Goal: Task Accomplishment & Management: Manage account settings

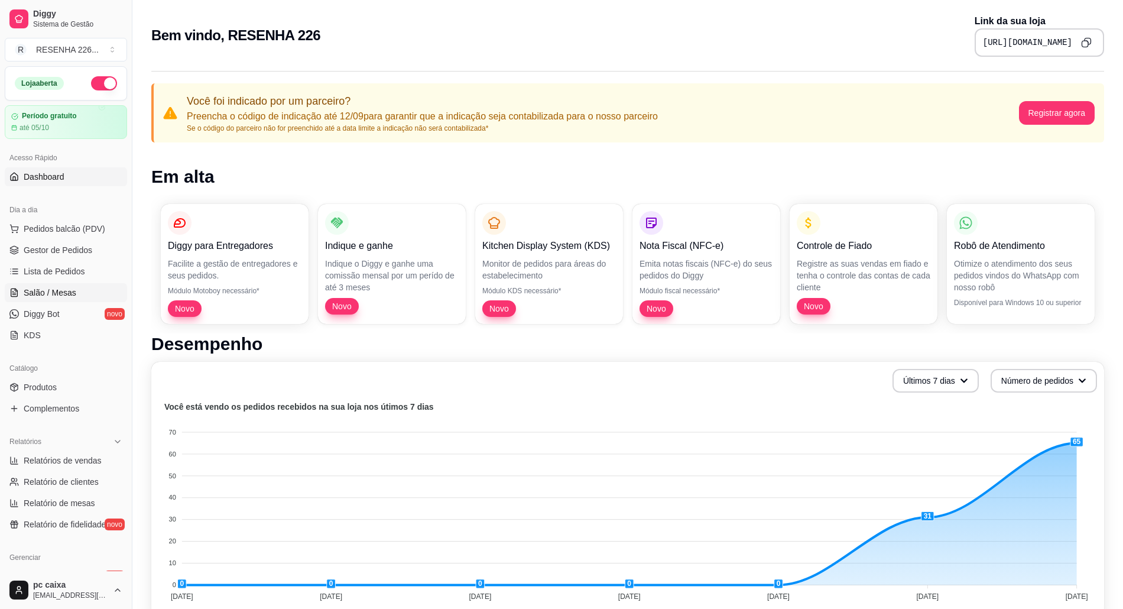
click at [58, 289] on span "Salão / Mesas" at bounding box center [50, 293] width 53 height 12
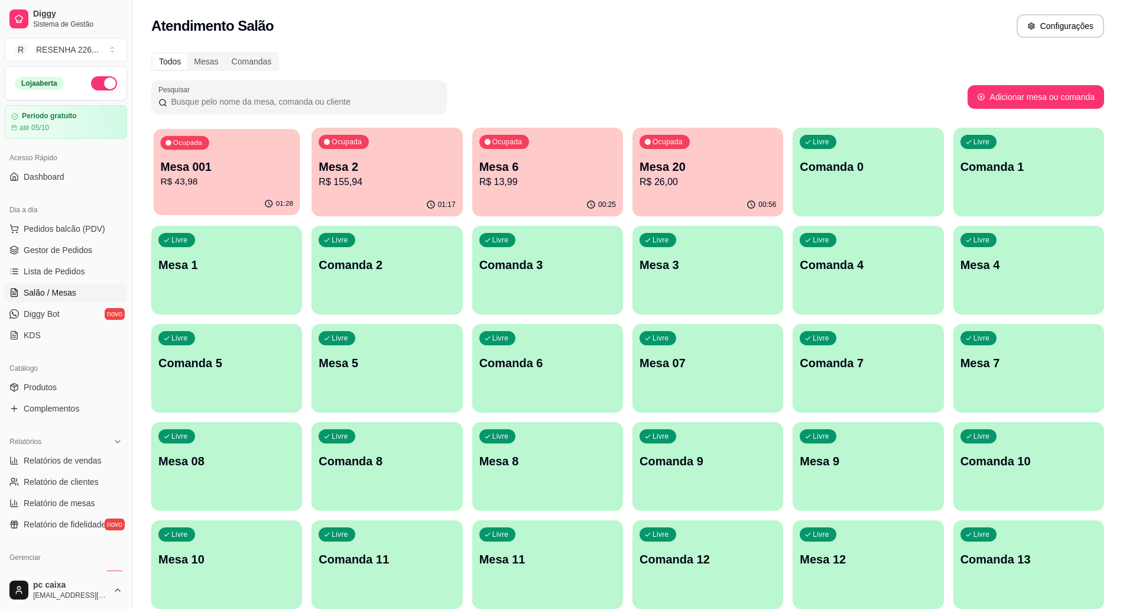
click at [278, 183] on p "R$ 43,98" at bounding box center [226, 182] width 132 height 14
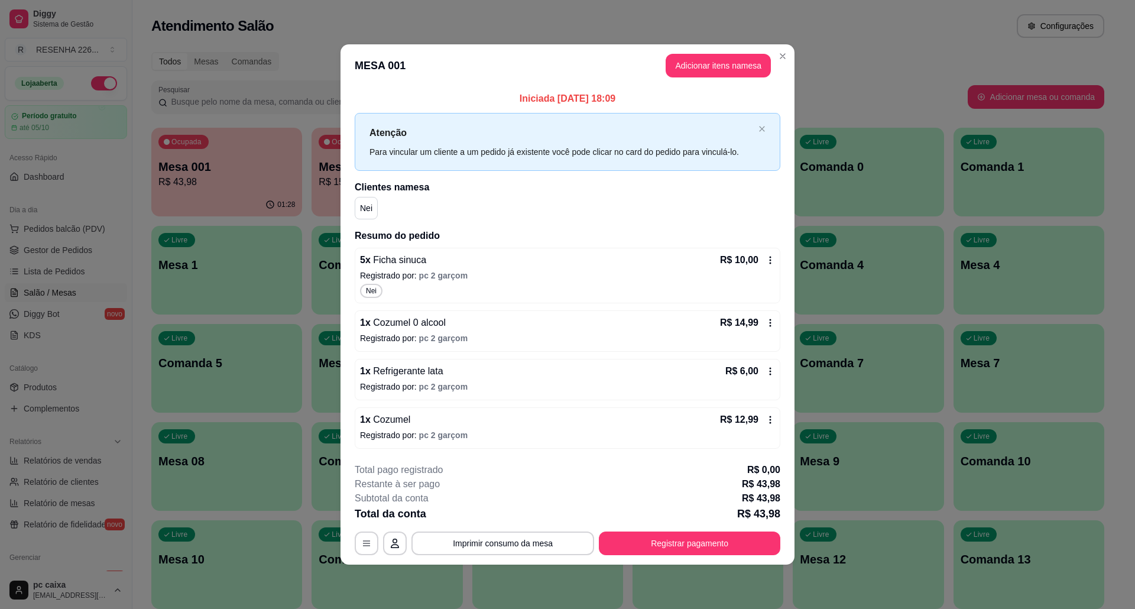
click at [769, 424] on icon at bounding box center [770, 419] width 9 height 9
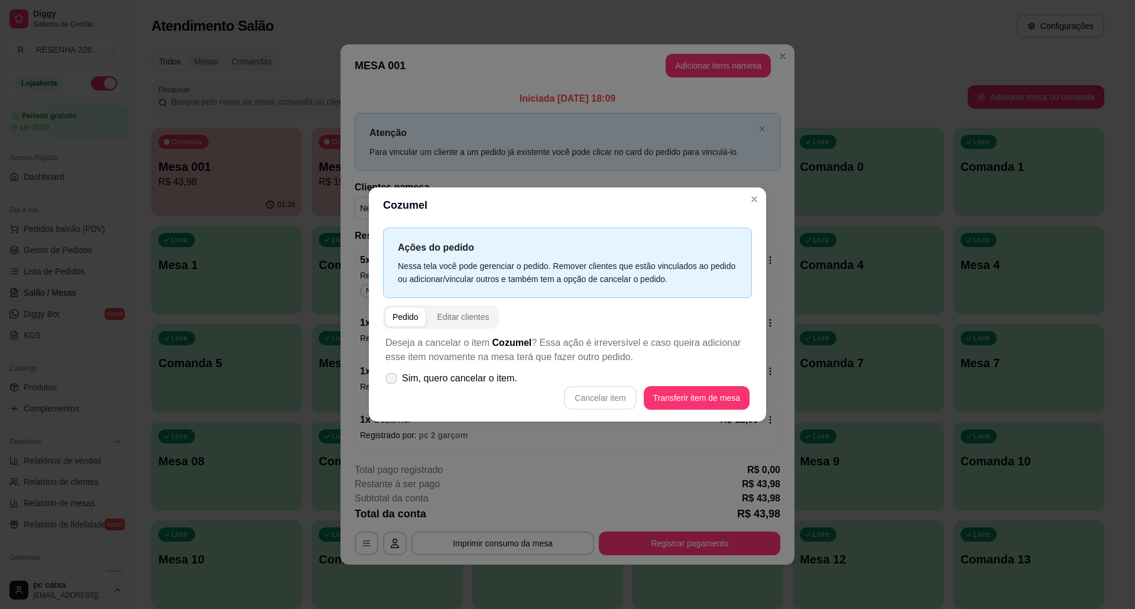
click at [478, 377] on span "Sim, quero cancelar o item." at bounding box center [459, 378] width 115 height 14
click at [393, 381] on input "Sim, quero cancelar o item." at bounding box center [389, 385] width 8 height 8
checkbox input "true"
click at [615, 400] on button "Cancelar item" at bounding box center [600, 398] width 70 height 23
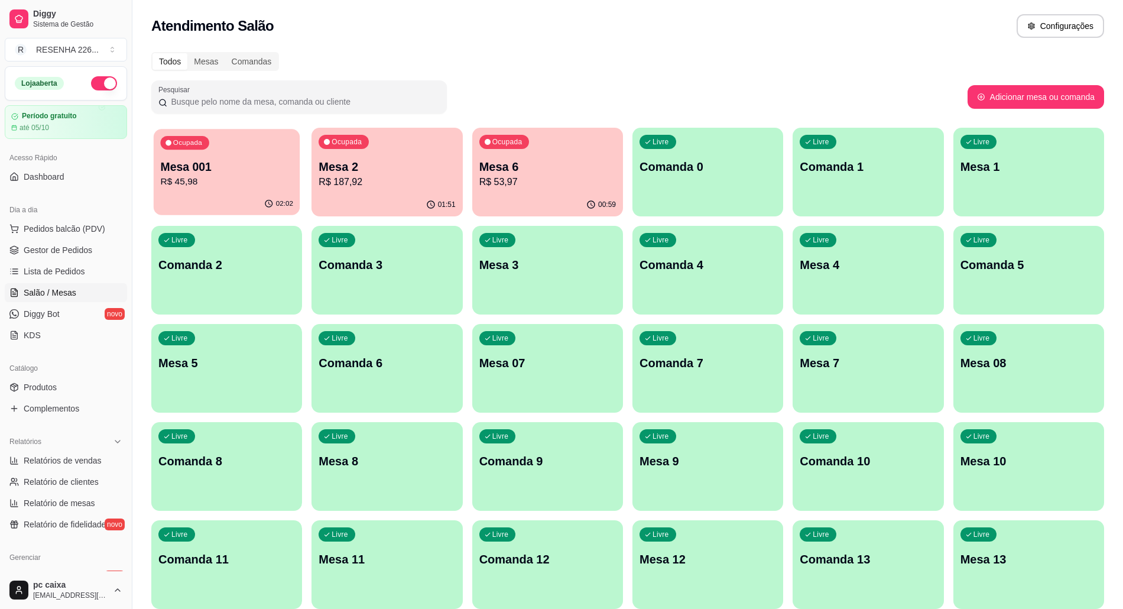
click at [254, 161] on p "Mesa 001" at bounding box center [226, 167] width 132 height 16
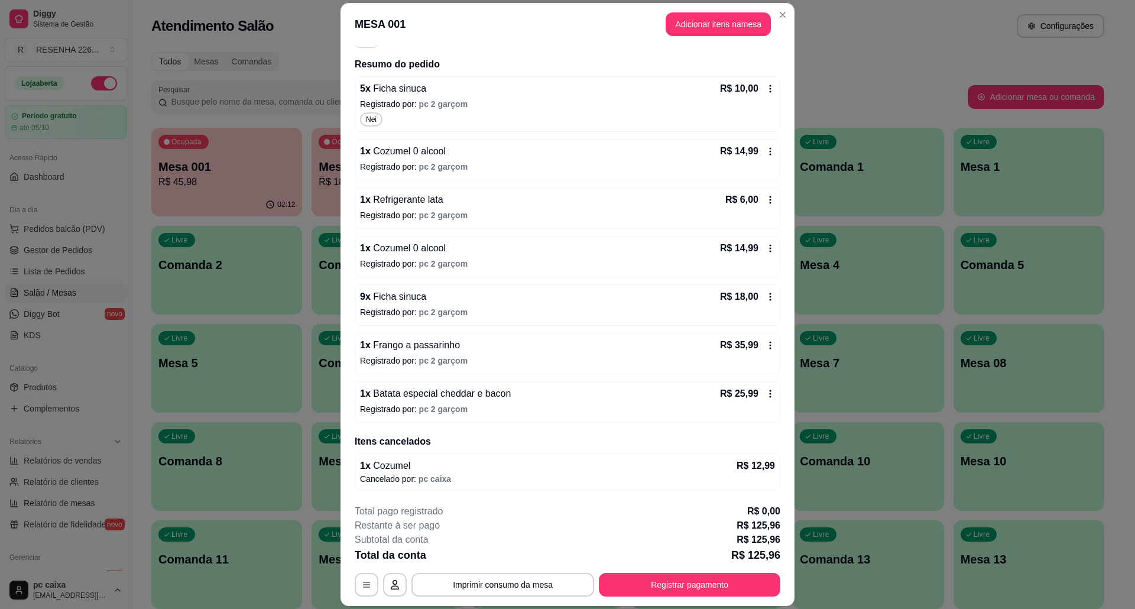
scroll to position [133, 0]
click at [766, 395] on icon at bounding box center [770, 393] width 9 height 9
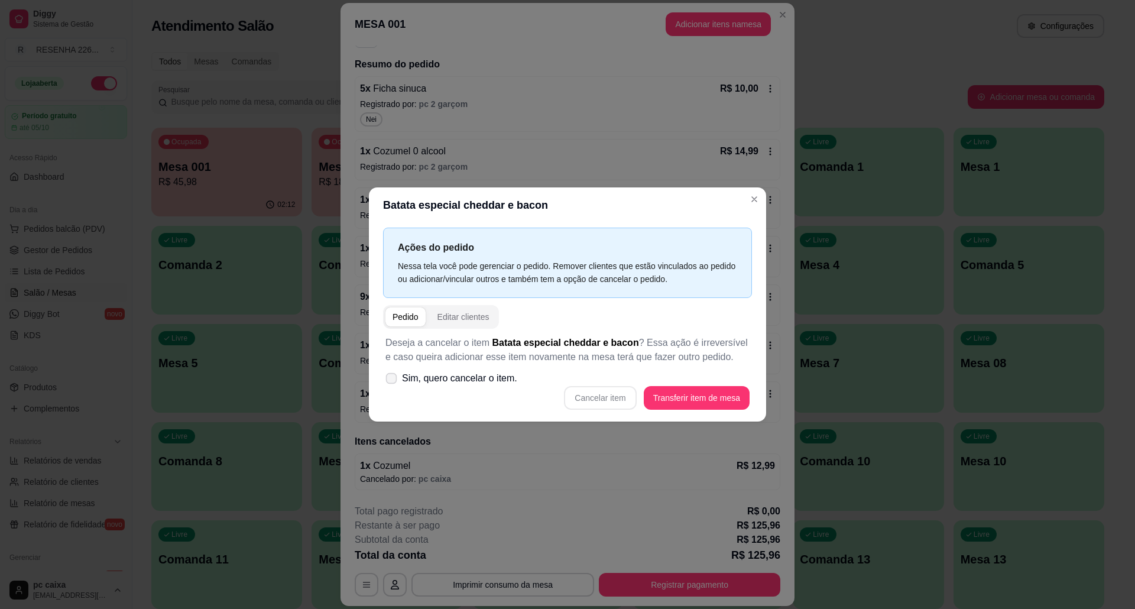
click at [473, 371] on label "Sim, quero cancelar o item." at bounding box center [451, 379] width 141 height 24
click at [393, 381] on input "Sim, quero cancelar o item." at bounding box center [389, 385] width 8 height 8
checkbox input "true"
click at [609, 402] on button "Cancelar item" at bounding box center [600, 398] width 72 height 24
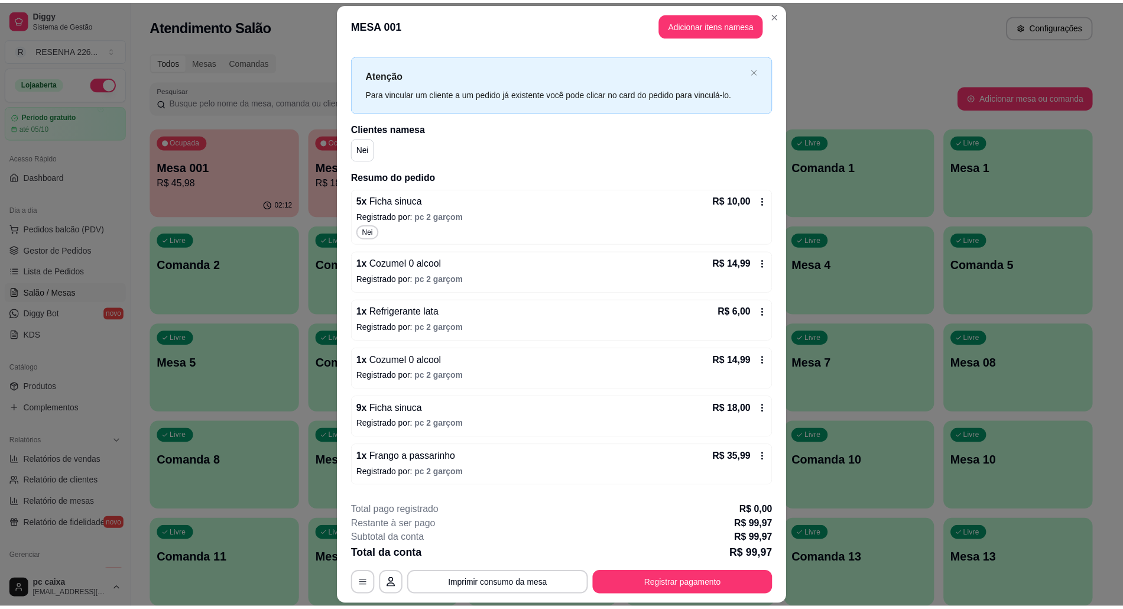
scroll to position [0, 0]
